Goal: Navigation & Orientation: Find specific page/section

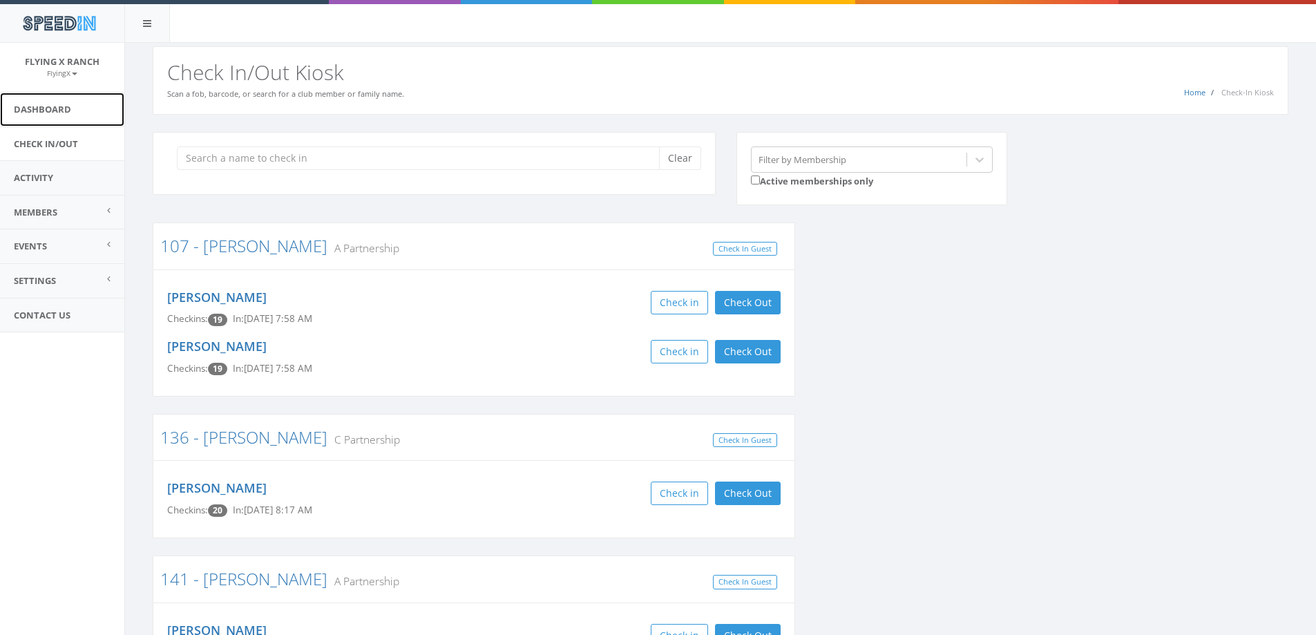
click at [84, 113] on link "Dashboard" at bounding box center [62, 110] width 124 height 34
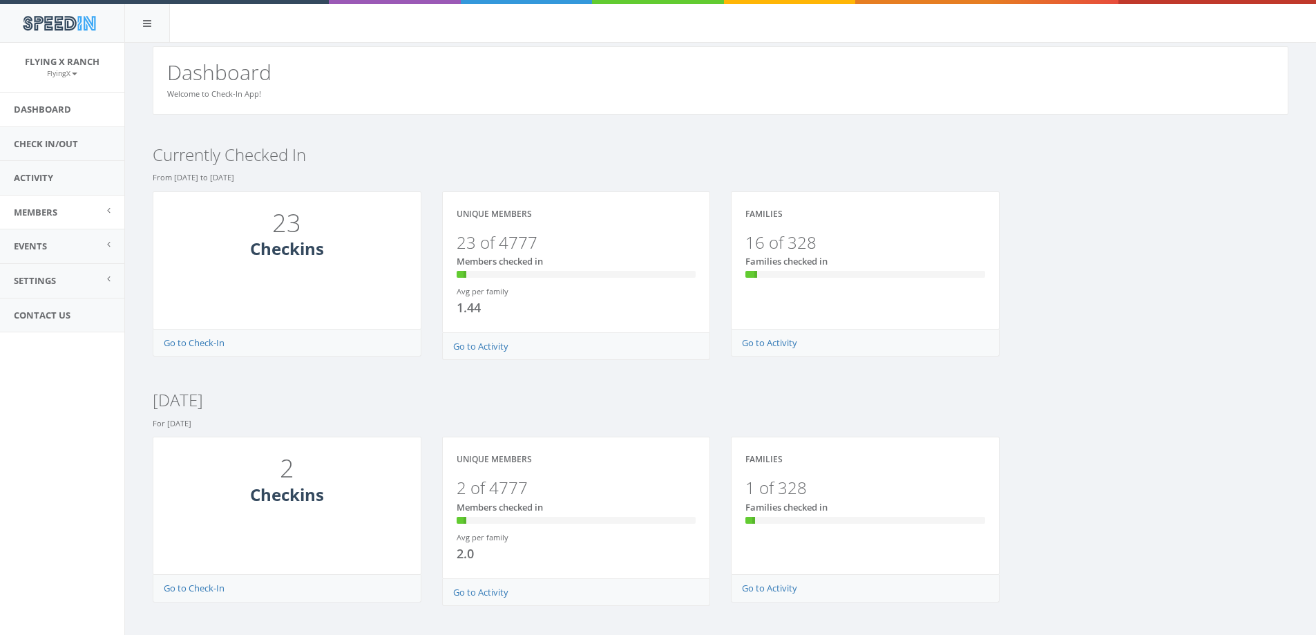
click at [81, 211] on link "Members" at bounding box center [62, 212] width 124 height 34
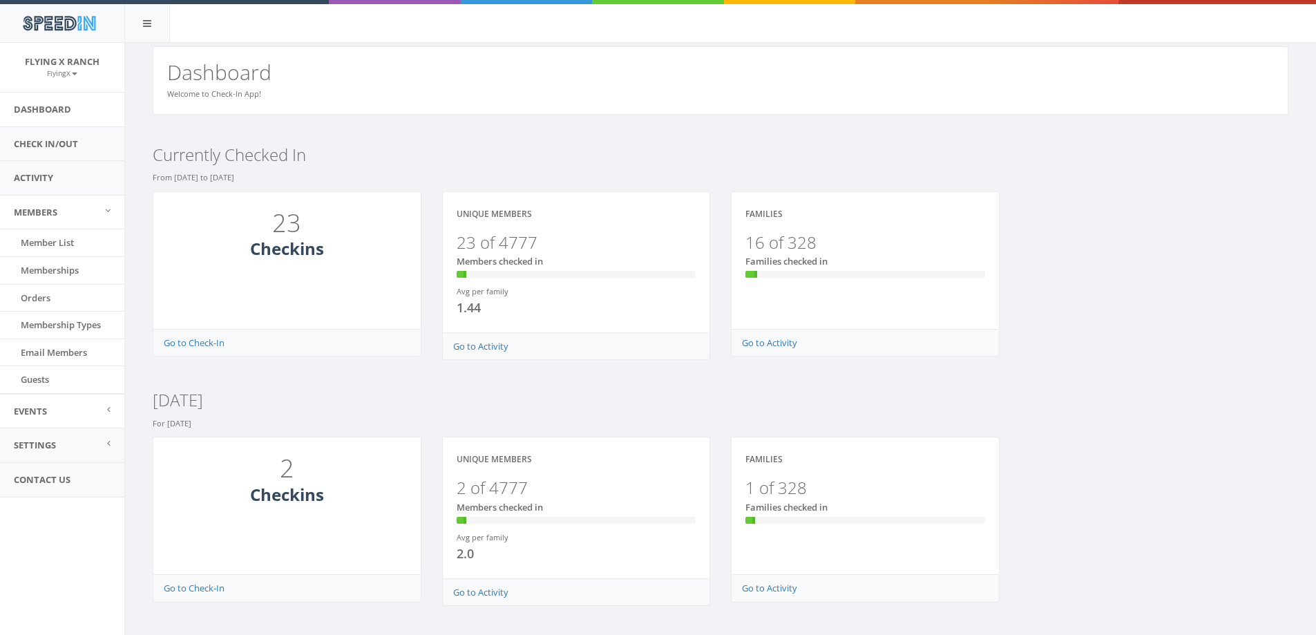
click at [46, 405] on span "Events" at bounding box center [30, 411] width 33 height 12
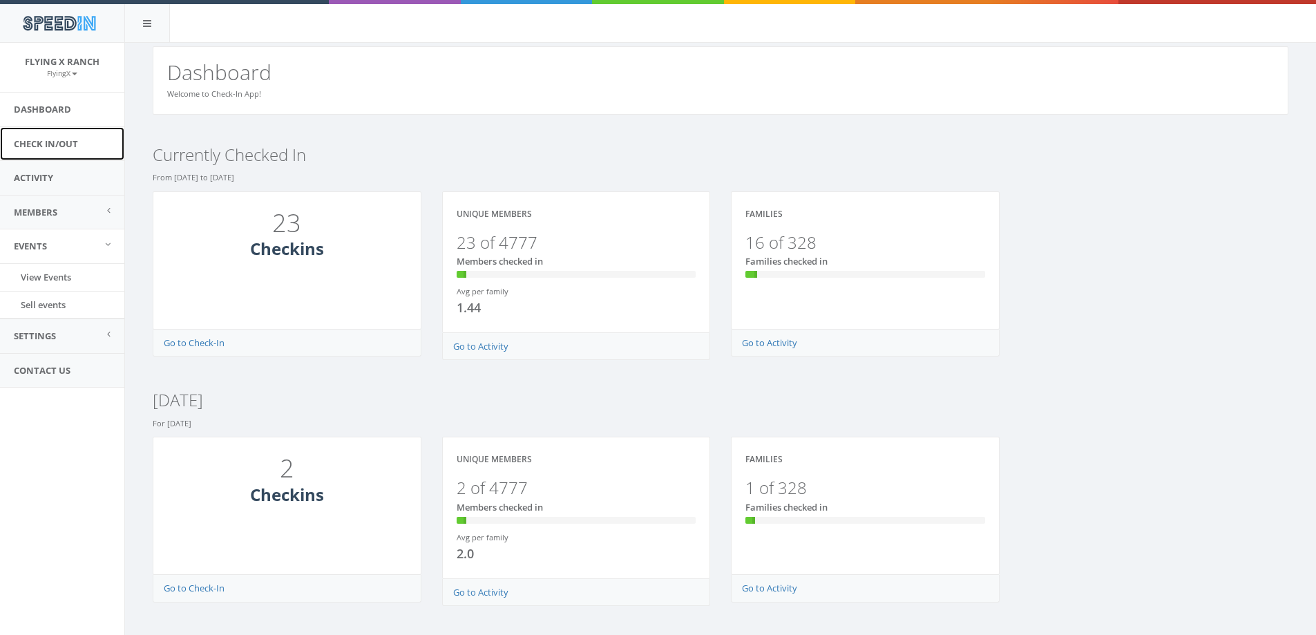
click at [92, 135] on link "Check In/Out" at bounding box center [62, 144] width 124 height 34
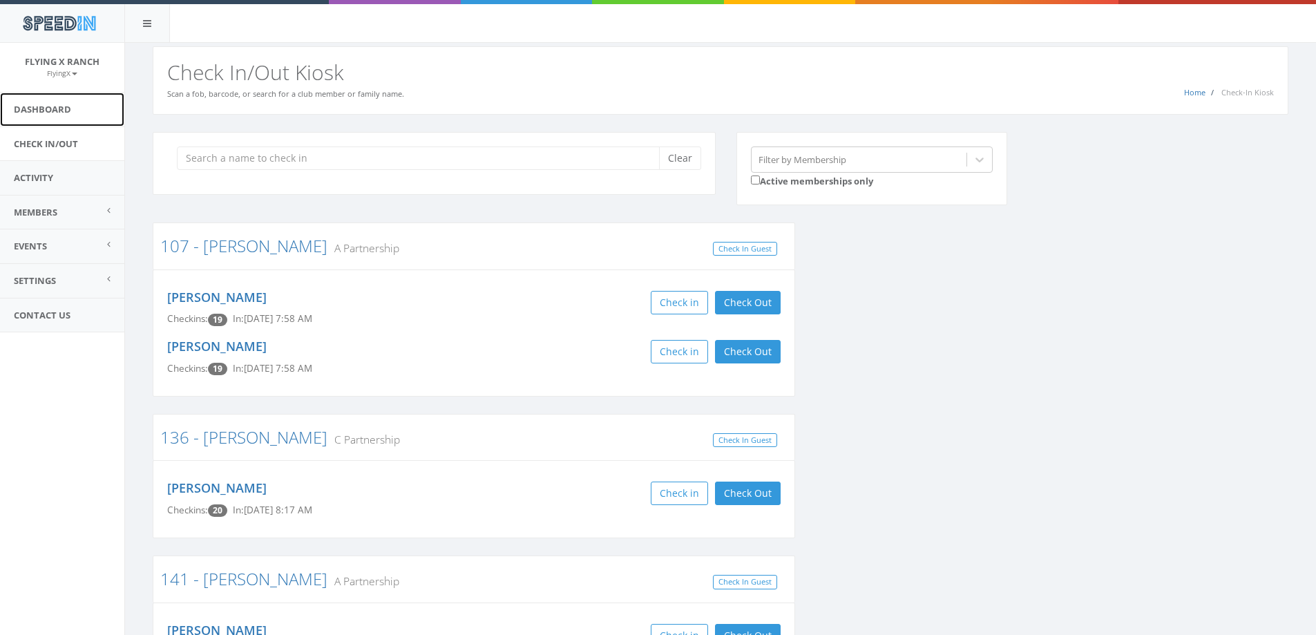
click at [82, 115] on link "Dashboard" at bounding box center [62, 110] width 124 height 34
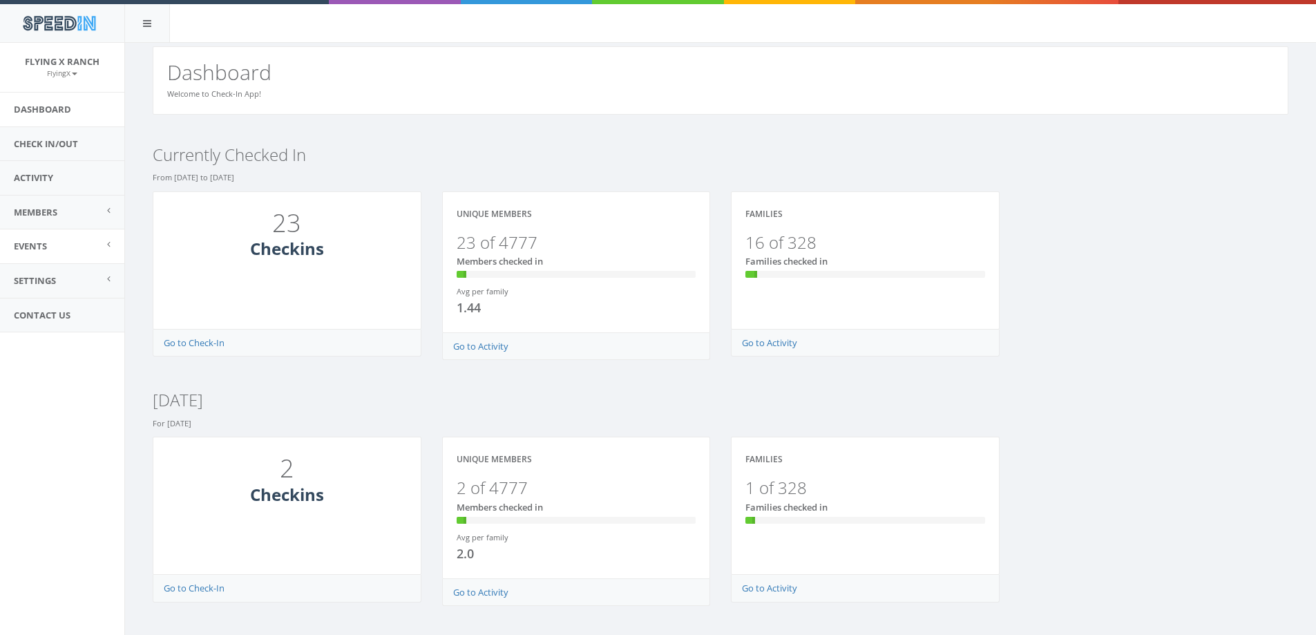
click at [47, 246] on span "Events" at bounding box center [30, 246] width 33 height 12
click at [52, 301] on link "Sell events" at bounding box center [62, 305] width 124 height 27
click at [71, 277] on link "View Events" at bounding box center [62, 277] width 124 height 27
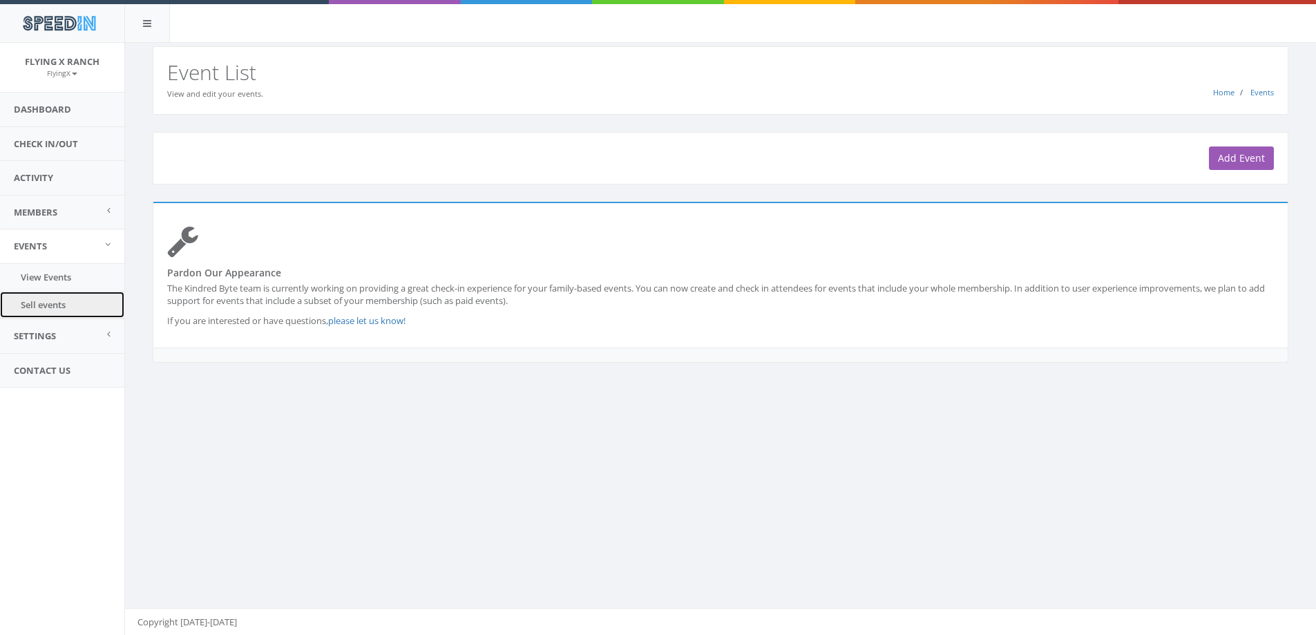
click at [60, 294] on link "Sell events" at bounding box center [62, 305] width 124 height 27
click at [61, 216] on link "Members" at bounding box center [62, 212] width 124 height 34
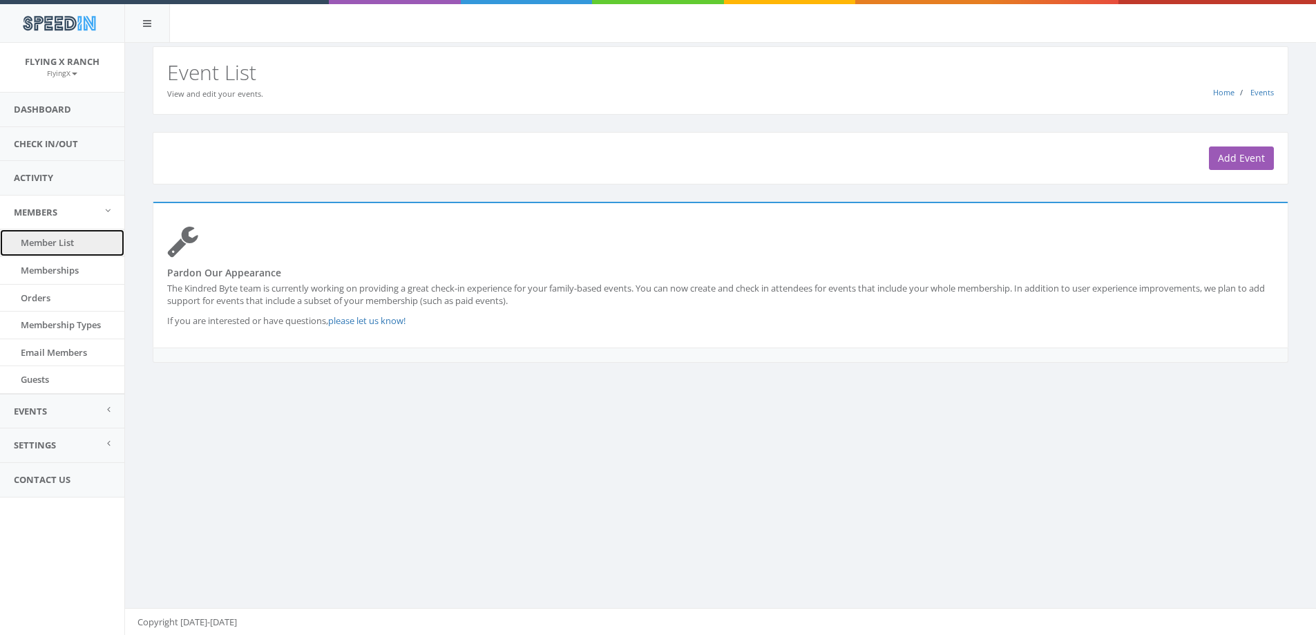
click at [57, 247] on link "Member List" at bounding box center [62, 242] width 124 height 27
click at [76, 245] on link "Member List" at bounding box center [62, 242] width 124 height 27
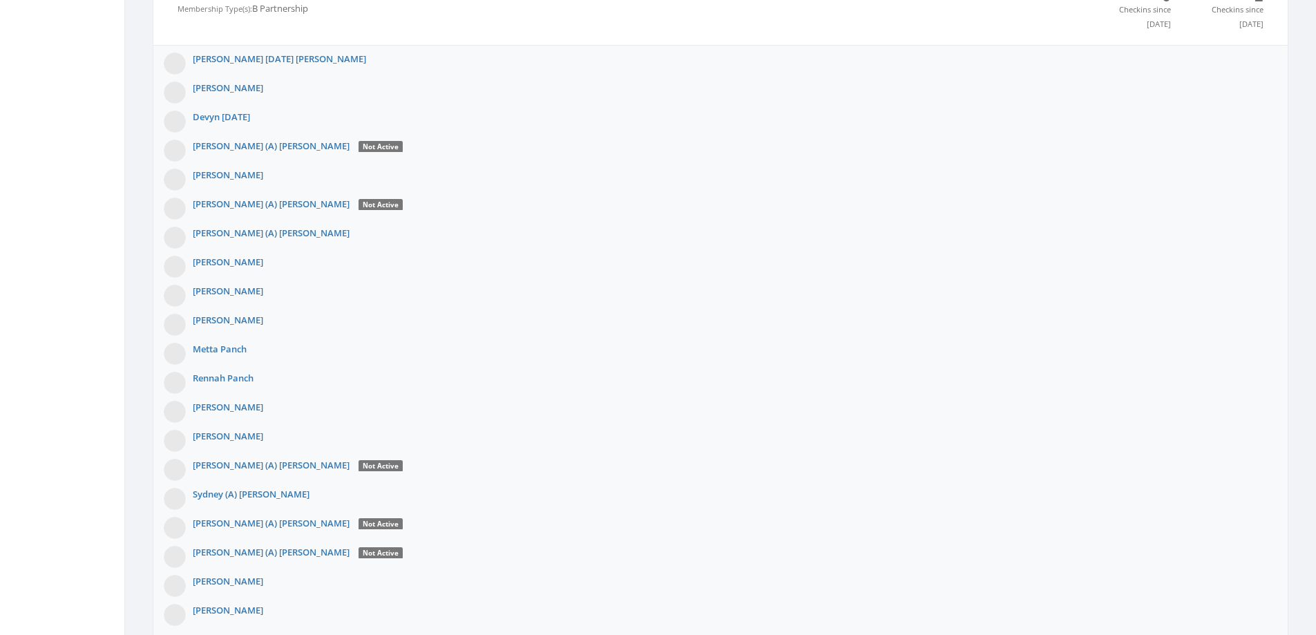
scroll to position [898, 0]
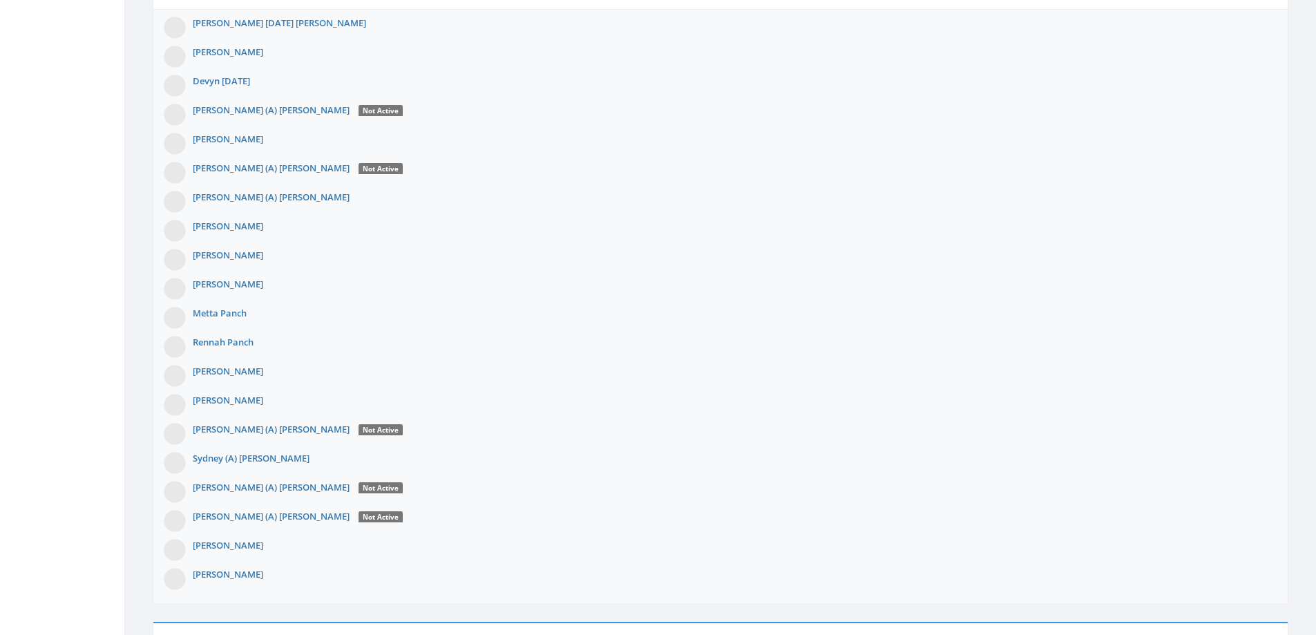
drag, startPoint x: 171, startPoint y: 371, endPoint x: 189, endPoint y: 371, distance: 17.3
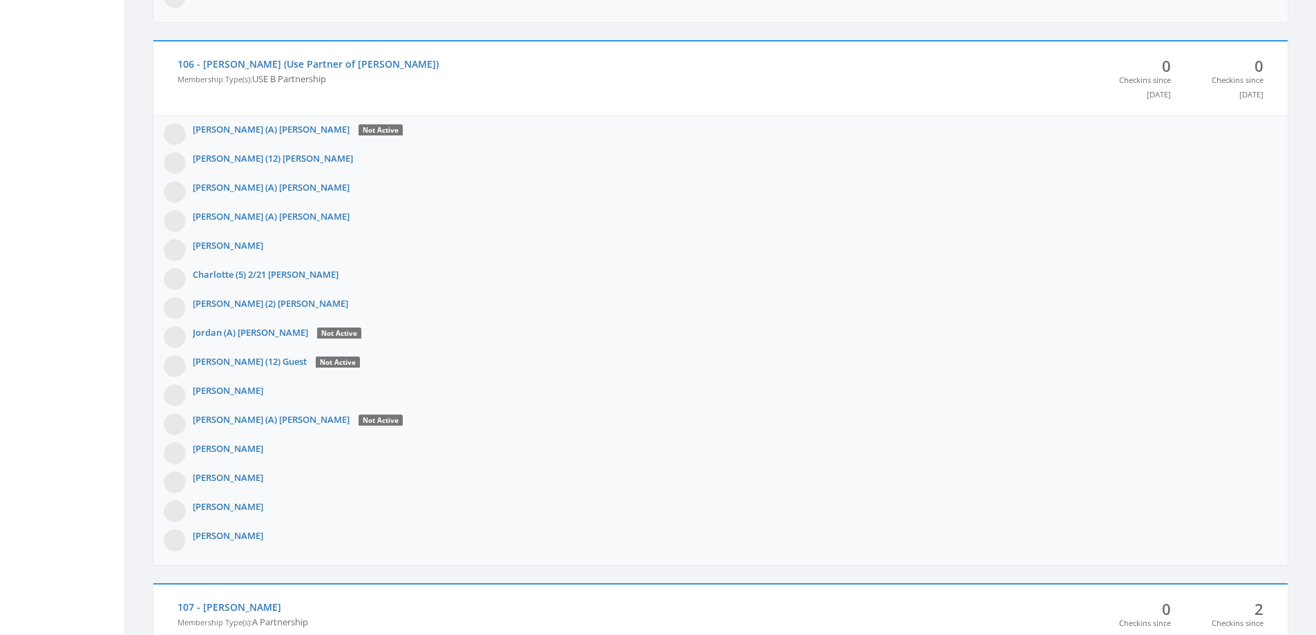
scroll to position [2694, 0]
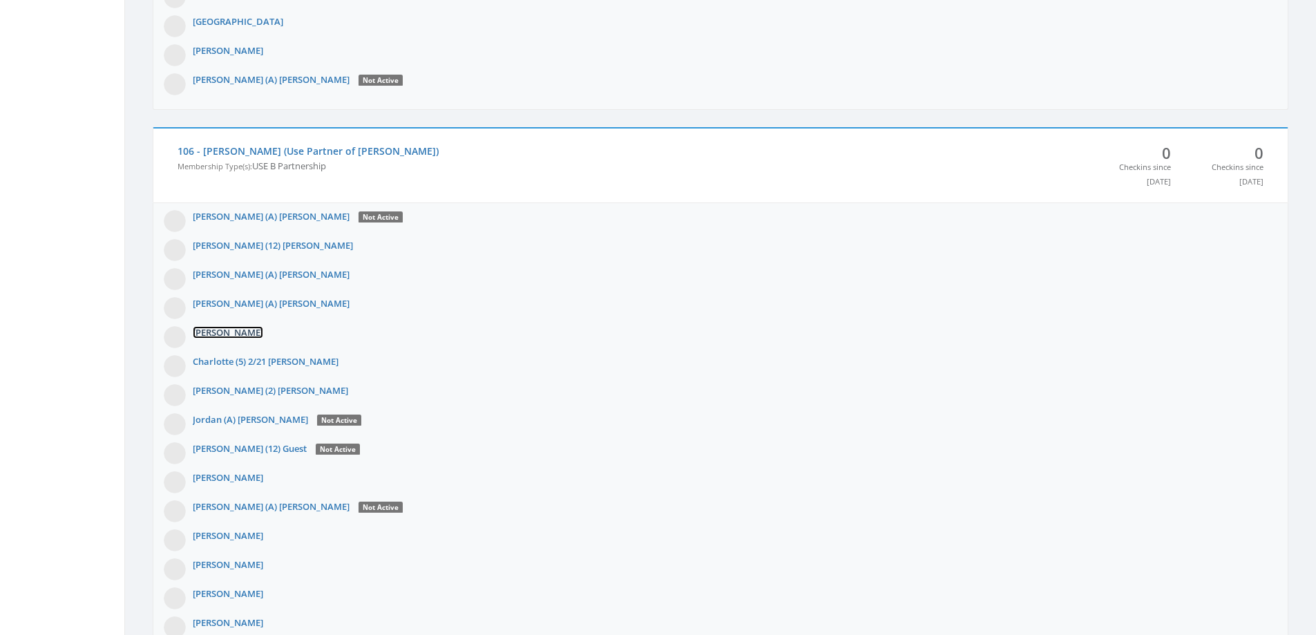
click at [234, 334] on link "Briana Wilkson" at bounding box center [228, 332] width 70 height 12
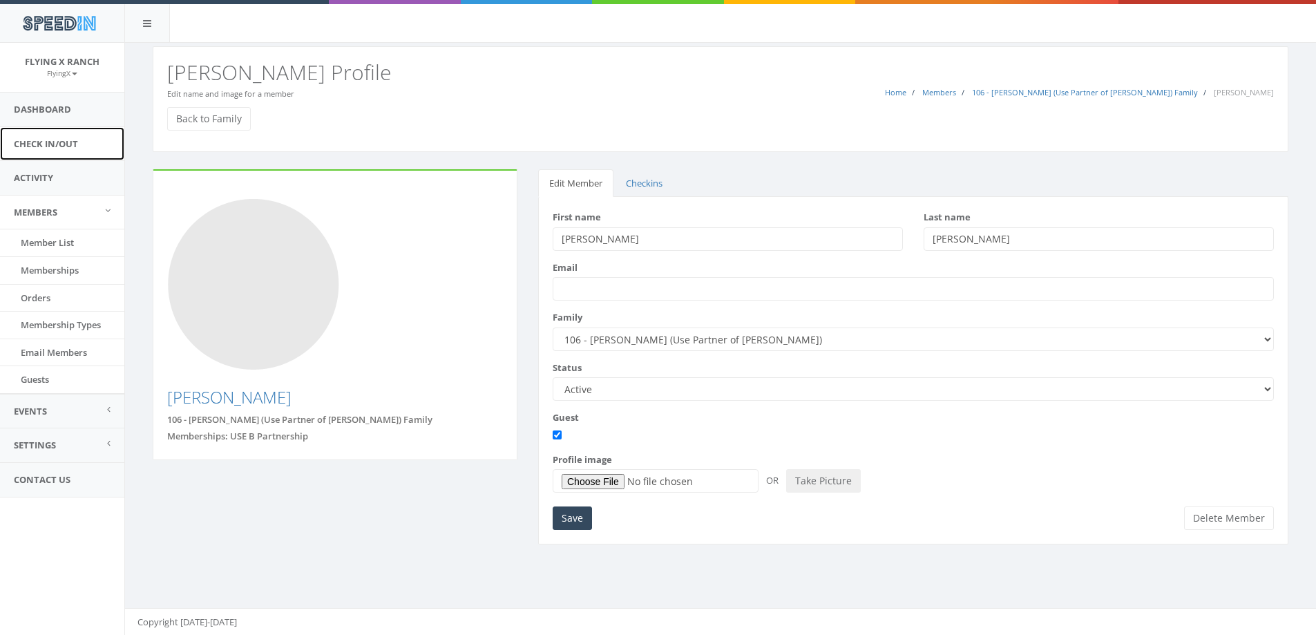
click at [83, 135] on link "Check In/Out" at bounding box center [62, 144] width 124 height 34
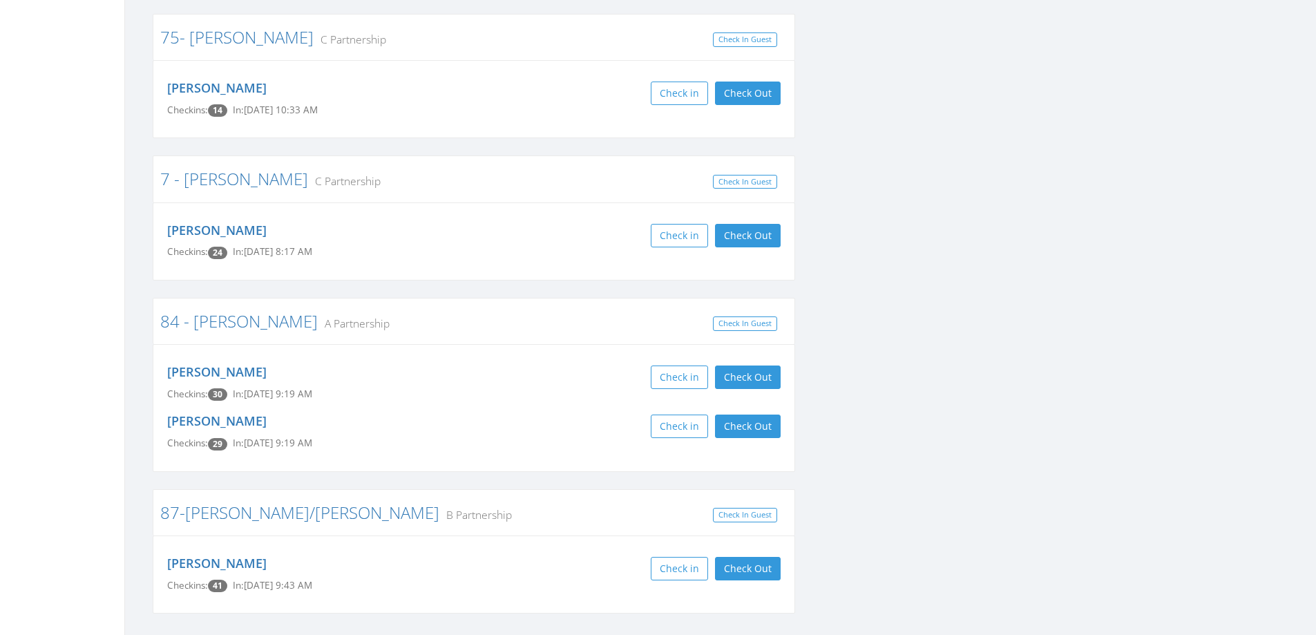
scroll to position [2180, 0]
